Goal: Information Seeking & Learning: Stay updated

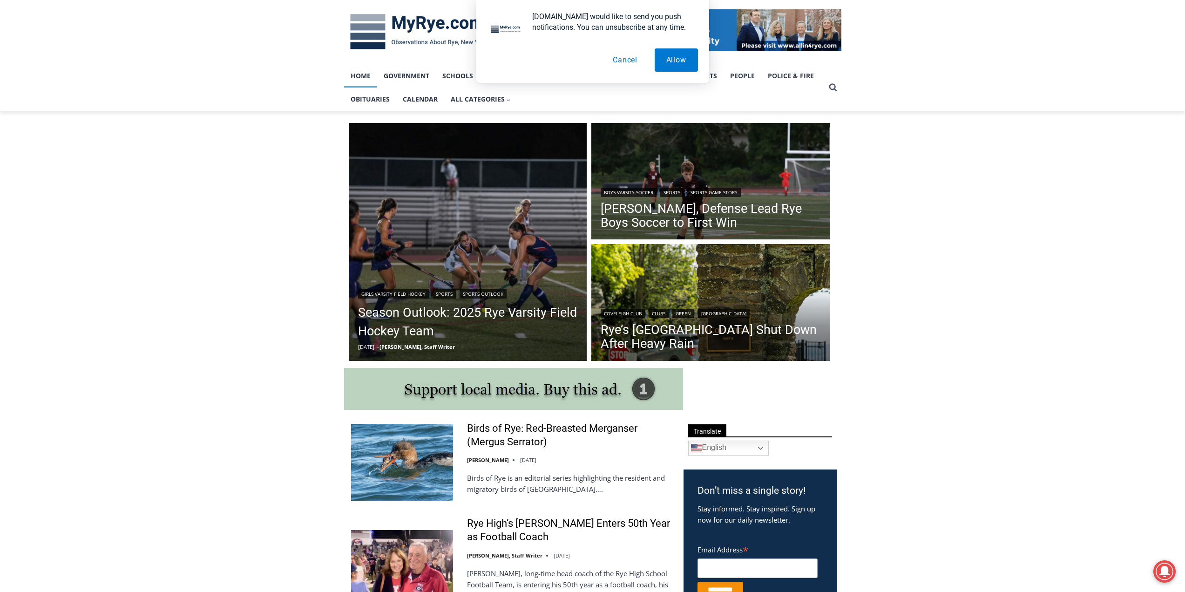
scroll to position [140, 0]
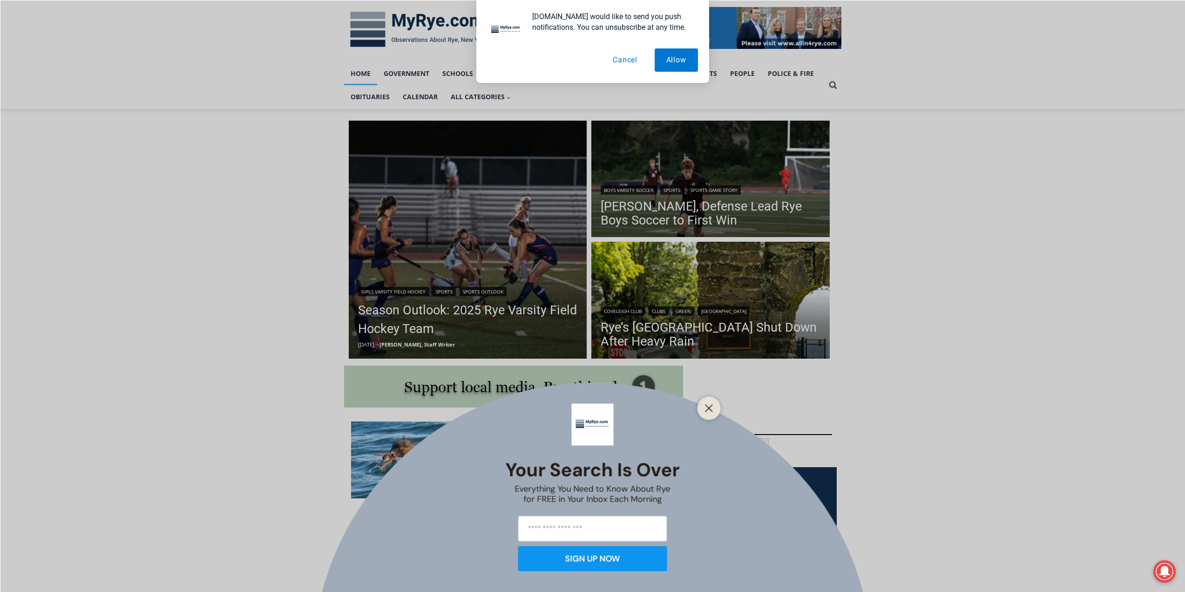
click at [622, 59] on button "Cancel" at bounding box center [625, 59] width 48 height 23
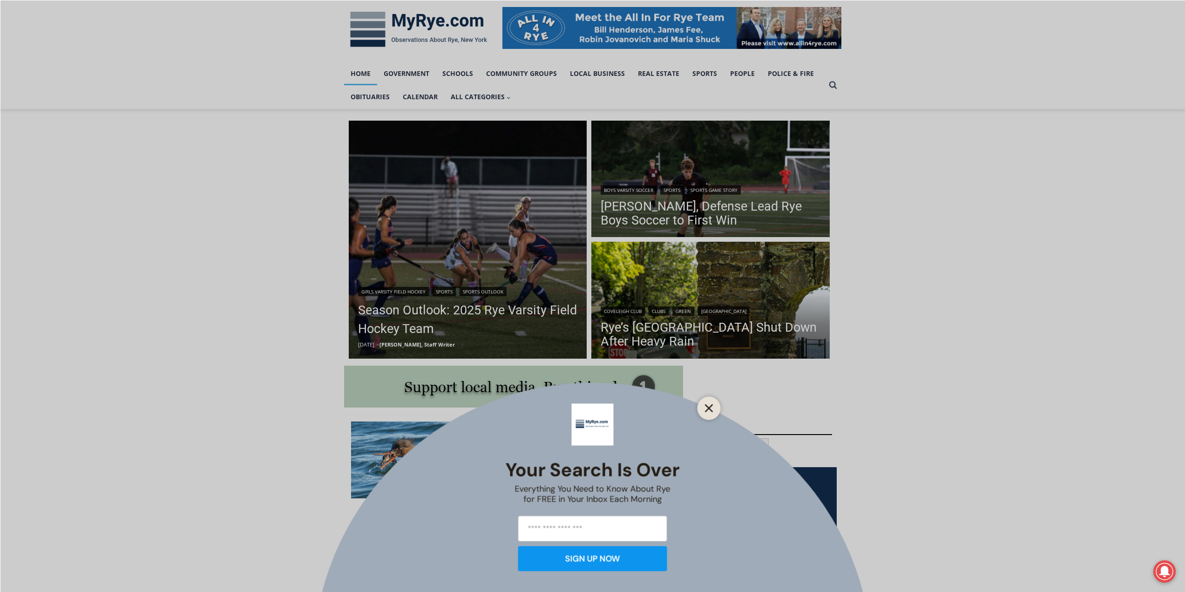
click at [708, 404] on icon "Close" at bounding box center [709, 408] width 8 height 8
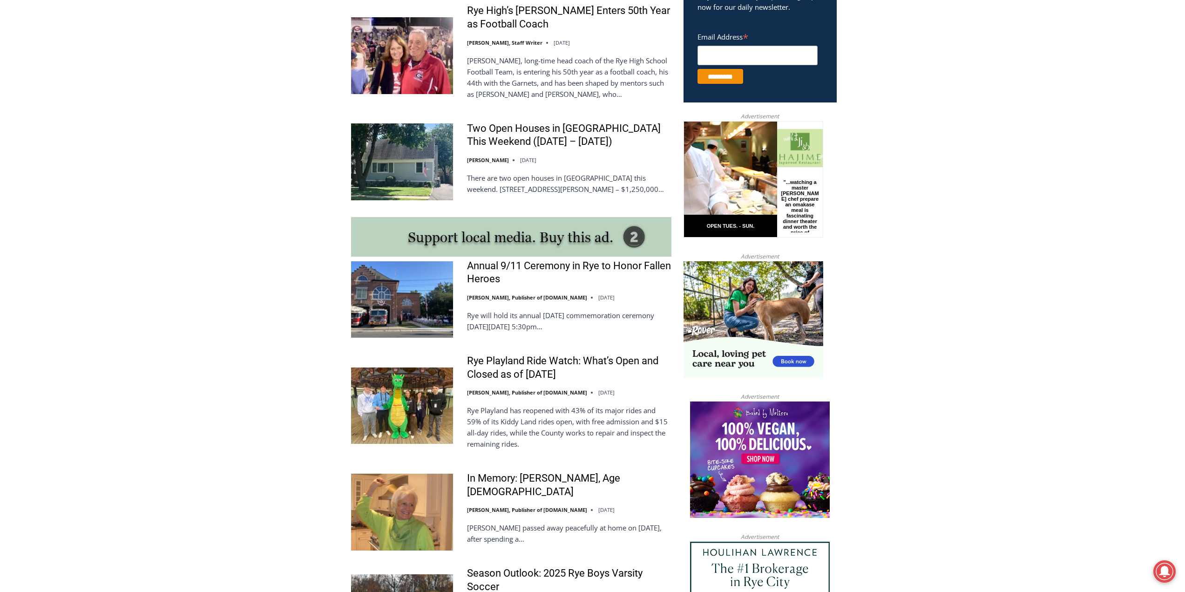
scroll to position [652, 0]
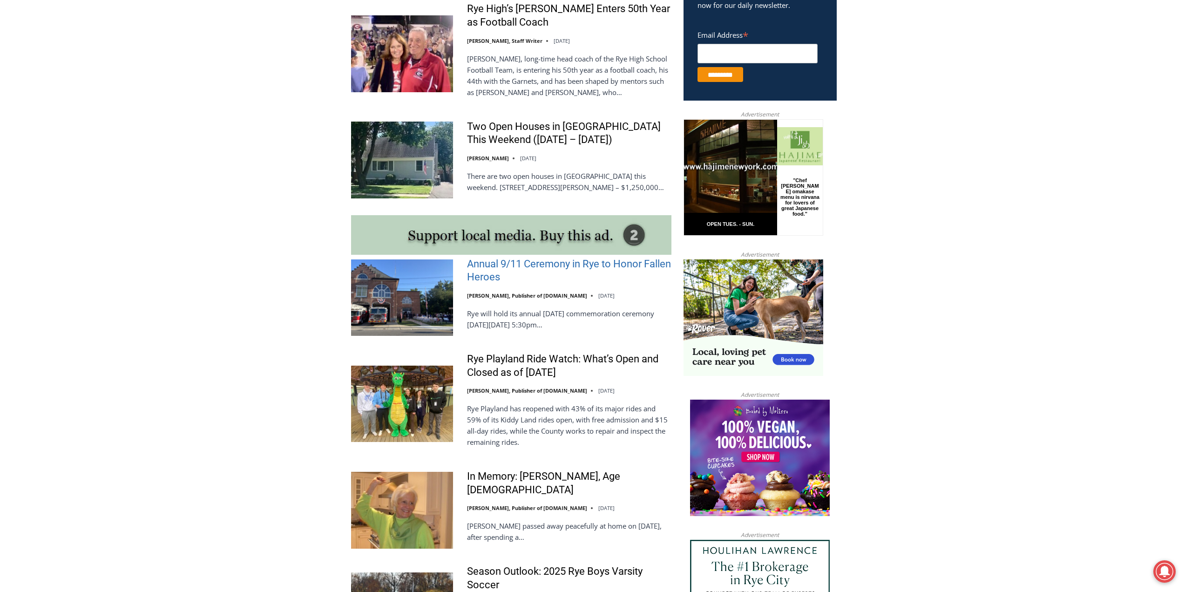
click at [588, 269] on link "Annual 9/11 Ceremony in Rye to Honor Fallen Heroes" at bounding box center [569, 271] width 204 height 27
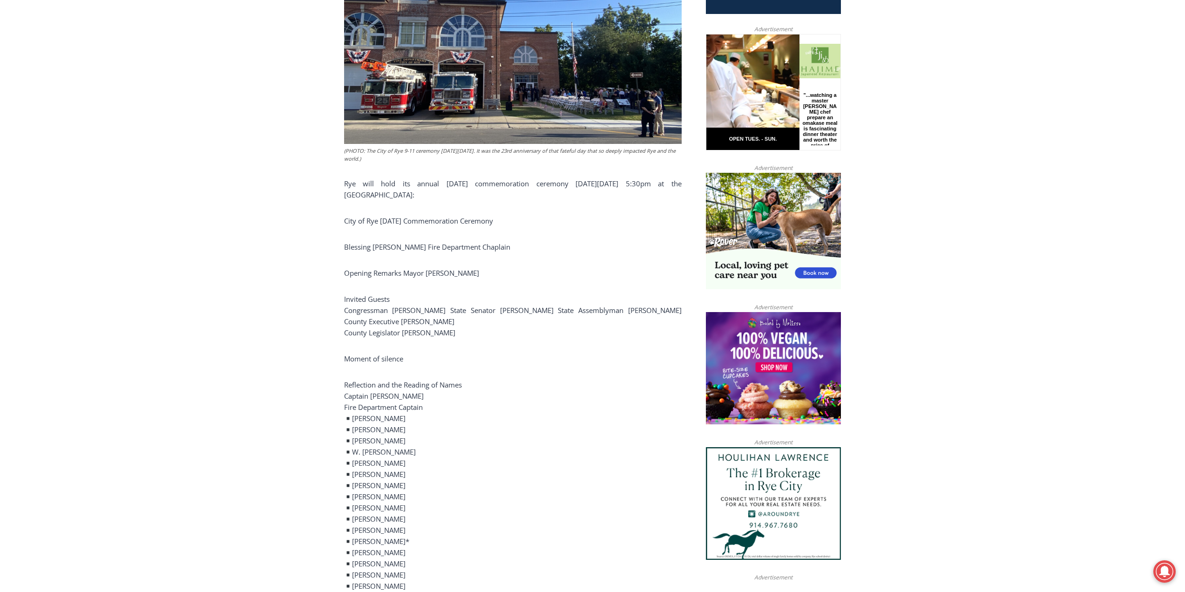
scroll to position [447, 0]
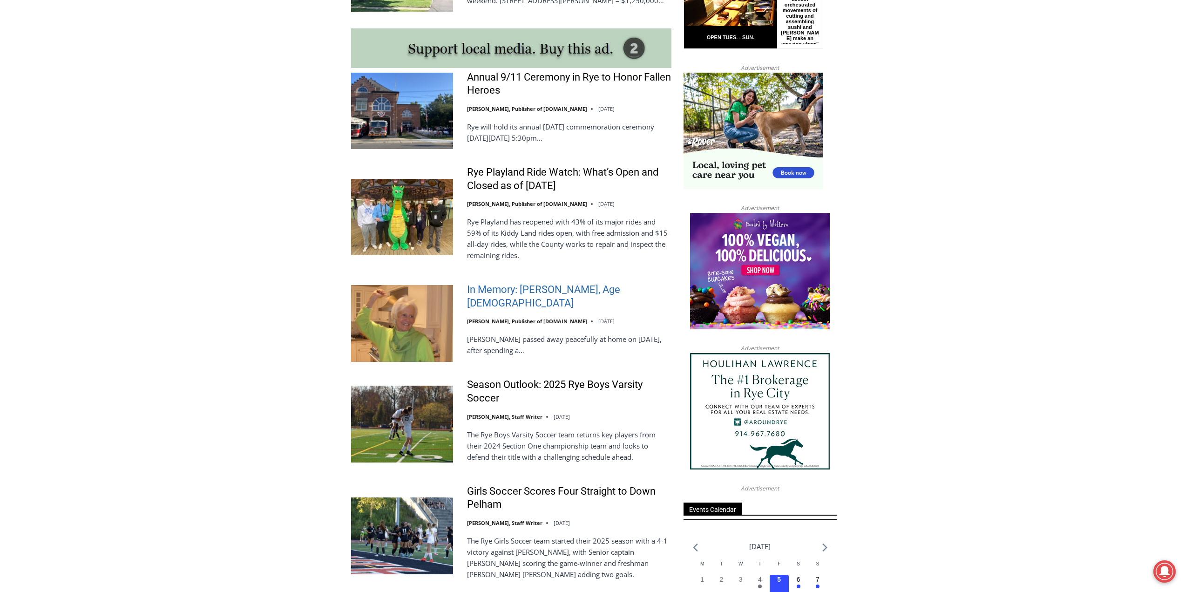
click at [520, 293] on link "In Memory: [PERSON_NAME], Age [DEMOGRAPHIC_DATA]" at bounding box center [569, 296] width 204 height 27
